Goal: Task Accomplishment & Management: Use online tool/utility

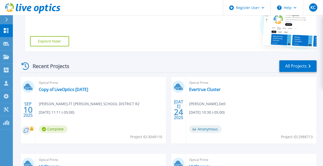
scroll to position [129, 0]
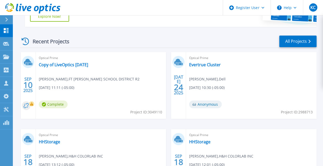
click at [153, 111] on span "Project ID: 3049110" at bounding box center [146, 112] width 32 height 6
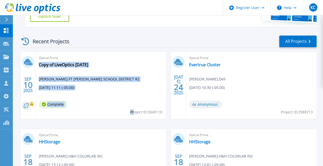
drag, startPoint x: 165, startPoint y: 112, endPoint x: 133, endPoint y: 114, distance: 32.0
click at [133, 114] on div "Optical Prime Copy of LiveOptics June2025 Matt Roush , FT ZUMWALT SCHOOL DISTRI…" at bounding box center [101, 85] width 131 height 67
click at [133, 114] on span "Project ID: 3049110" at bounding box center [146, 112] width 32 height 6
click at [123, 115] on div "Optical Prime Copy of LiveOptics June2025 Matt Roush , FT ZUMWALT SCHOOL DISTRI…" at bounding box center [101, 85] width 131 height 67
drag, startPoint x: 163, startPoint y: 112, endPoint x: 139, endPoint y: 111, distance: 23.9
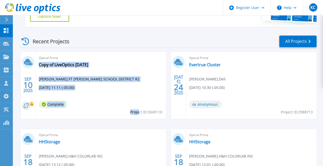
click at [139, 111] on div "Optical Prime Copy of LiveOptics June2025 Matt Roush , FT ZUMWALT SCHOOL DISTRI…" at bounding box center [101, 85] width 131 height 67
click at [139, 112] on span "Project ID: 3049110" at bounding box center [146, 112] width 32 height 6
click at [130, 114] on span "Project ID: 3049110" at bounding box center [146, 112] width 32 height 6
drag, startPoint x: 164, startPoint y: 115, endPoint x: 154, endPoint y: 110, distance: 10.1
click at [154, 110] on div "Optical Prime Copy of LiveOptics June2025 Matt Roush , FT ZUMWALT SCHOOL DISTRI…" at bounding box center [101, 85] width 131 height 67
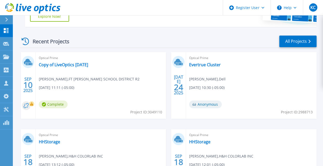
drag, startPoint x: 154, startPoint y: 110, endPoint x: 157, endPoint y: 113, distance: 4.2
click at [157, 113] on span "Project ID: 3049110" at bounding box center [146, 112] width 32 height 6
click at [158, 113] on span "Project ID: 3049110" at bounding box center [146, 112] width 32 height 6
copy span "3049110"
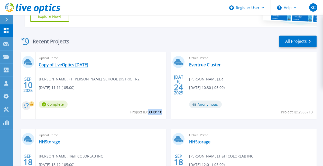
click at [81, 63] on link "Copy of LiveOptics [DATE]" at bounding box center [63, 64] width 49 height 5
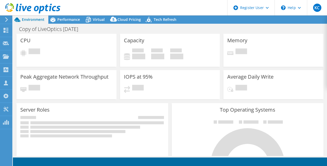
select select "USD"
